Goal: Navigation & Orientation: Find specific page/section

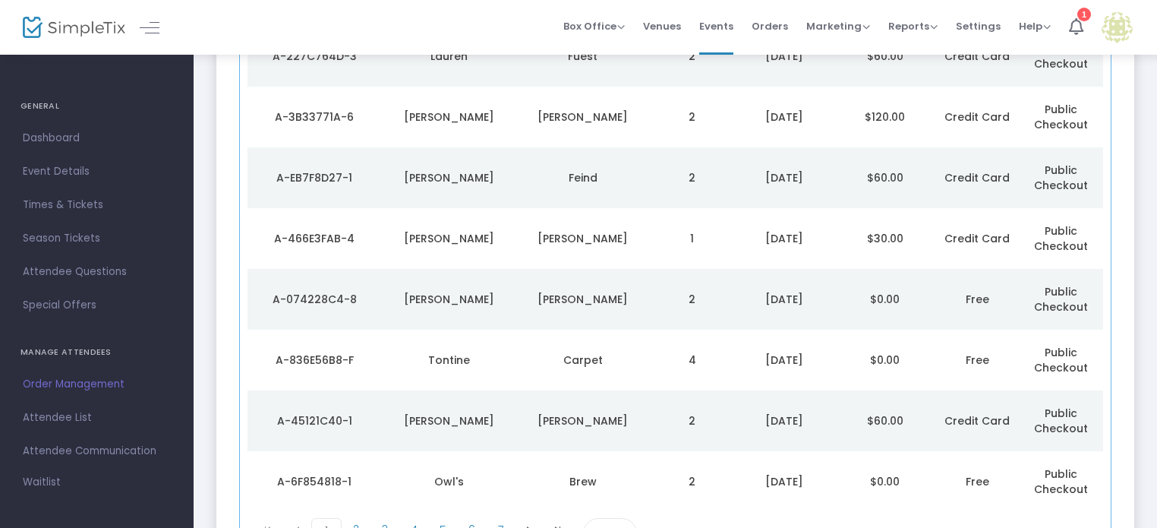
scroll to position [377, 0]
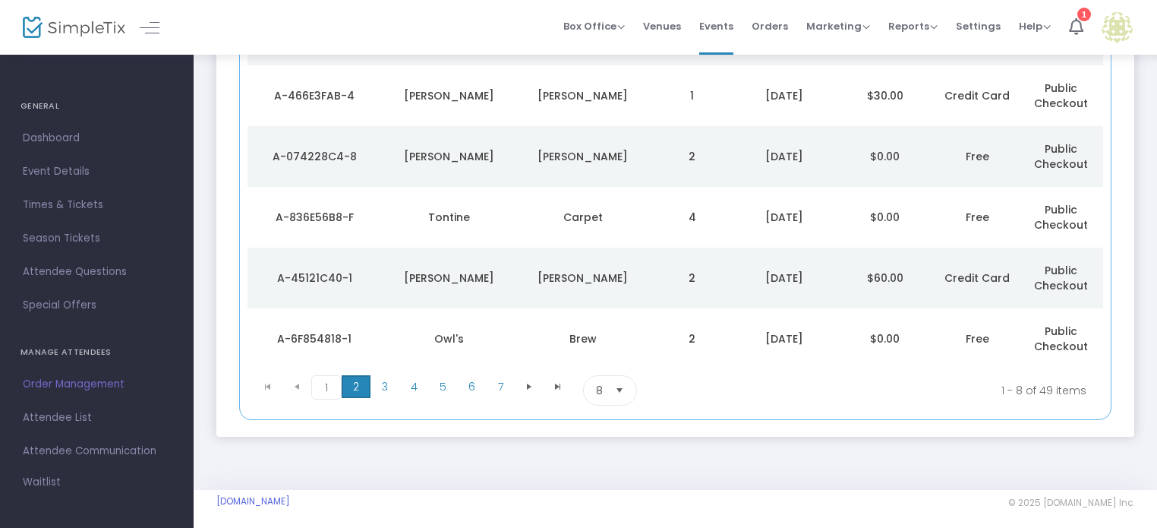
click at [358, 385] on span "2" at bounding box center [356, 386] width 29 height 23
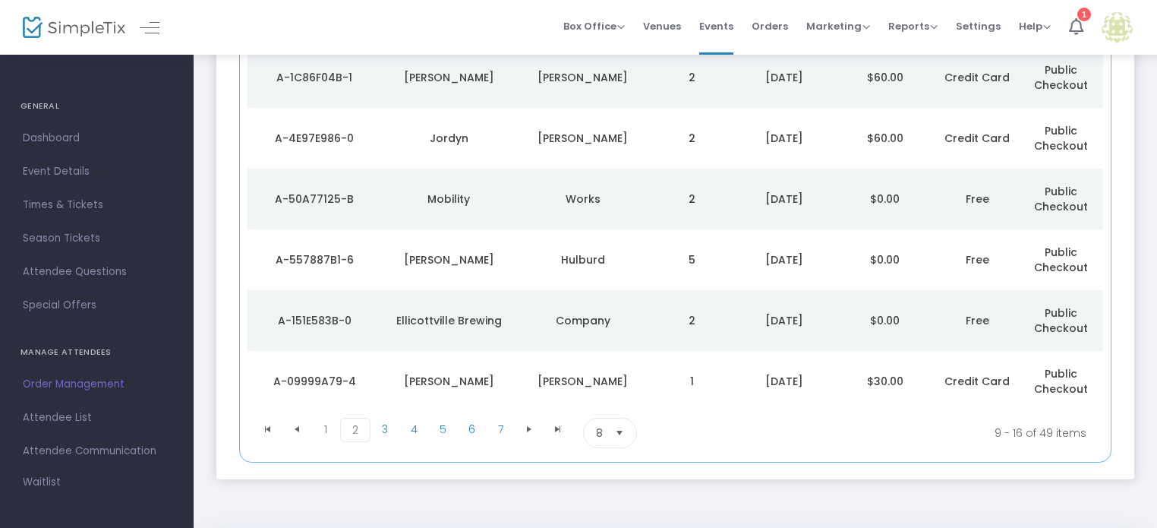
scroll to position [336, 0]
click at [328, 424] on span "1" at bounding box center [325, 426] width 29 height 23
